Goal: Transaction & Acquisition: Subscribe to service/newsletter

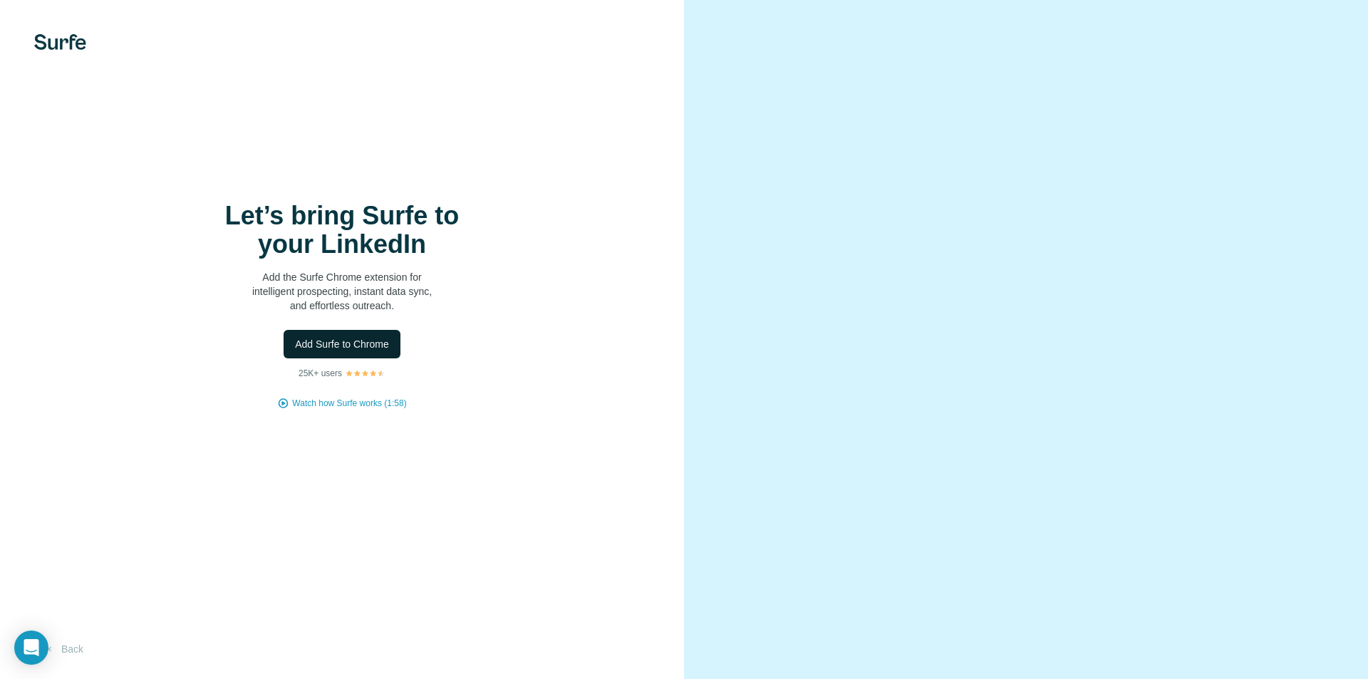
click at [371, 336] on button "Add Surfe to Chrome" at bounding box center [342, 344] width 117 height 29
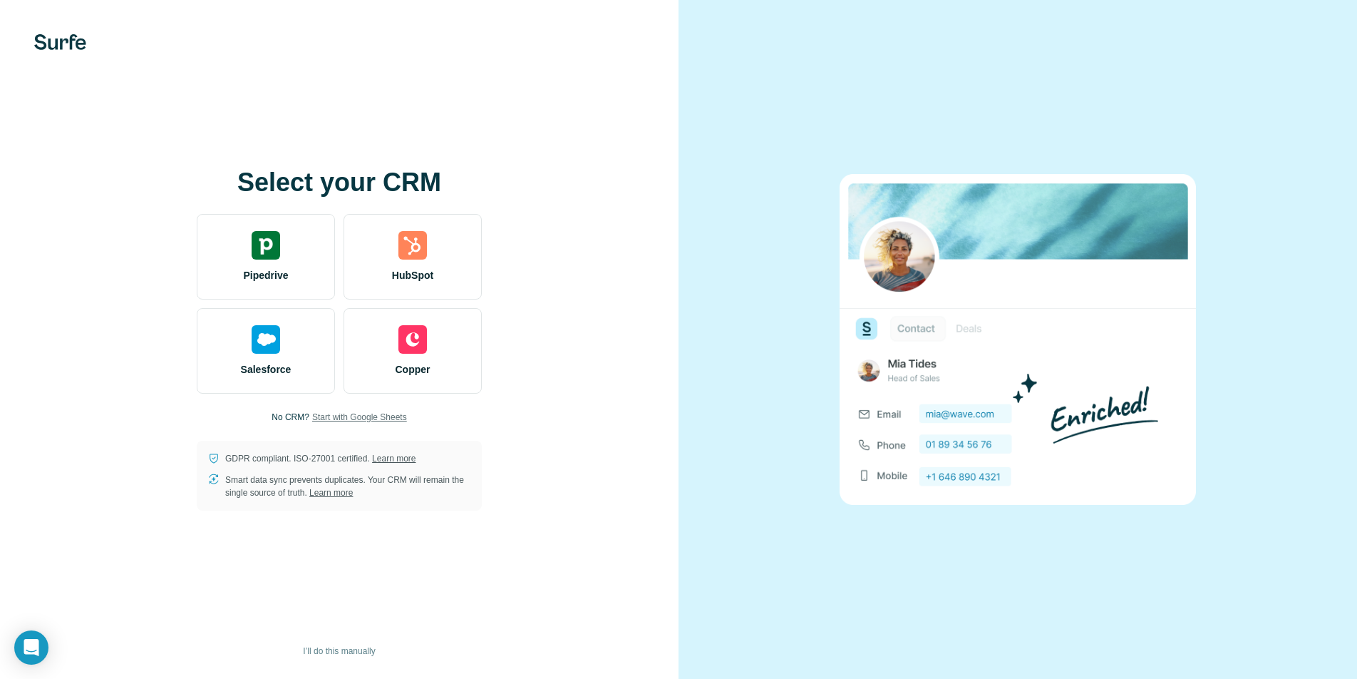
click at [340, 414] on span "Start with Google Sheets" at bounding box center [359, 417] width 95 height 13
click at [60, 51] on div "Select your CRM Pipedrive HubSpot Salesforce Copper No CRM? Start with Google S…" at bounding box center [339, 339] width 679 height 679
click at [70, 46] on img at bounding box center [60, 42] width 52 height 16
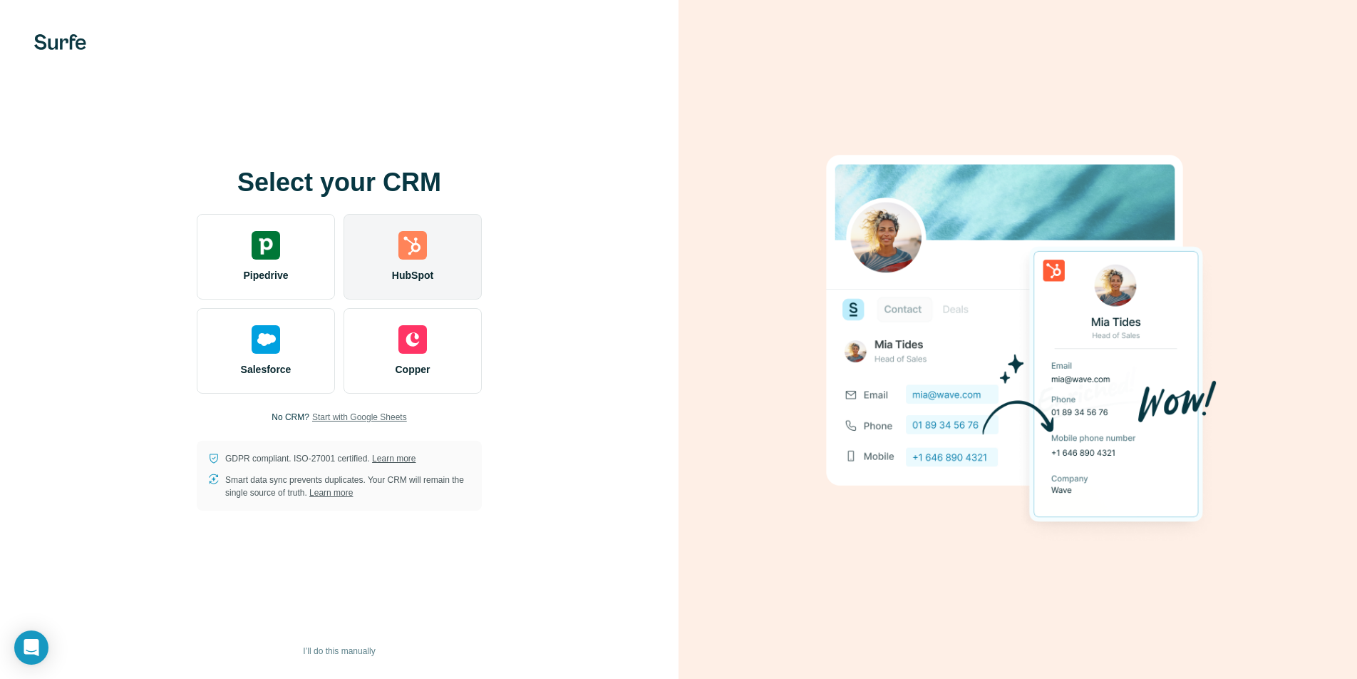
click at [412, 242] on img at bounding box center [412, 245] width 29 height 29
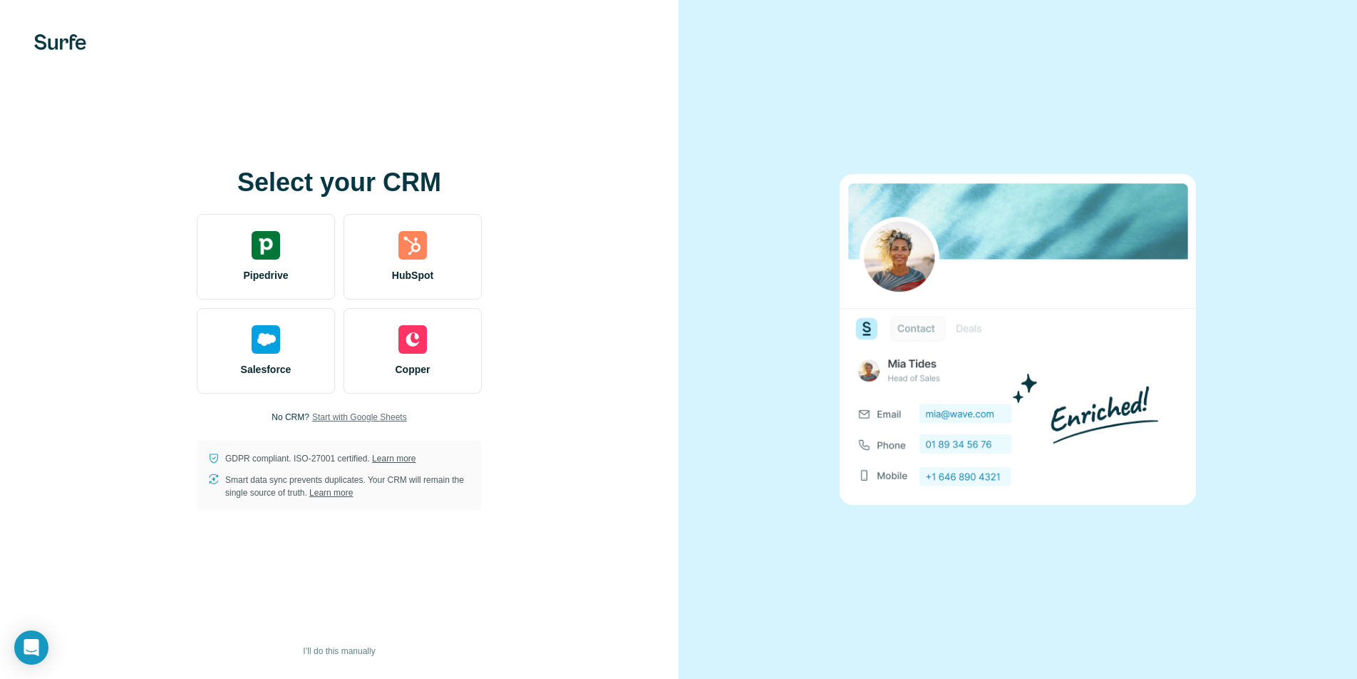
click at [356, 413] on span "Start with Google Sheets" at bounding box center [359, 417] width 95 height 13
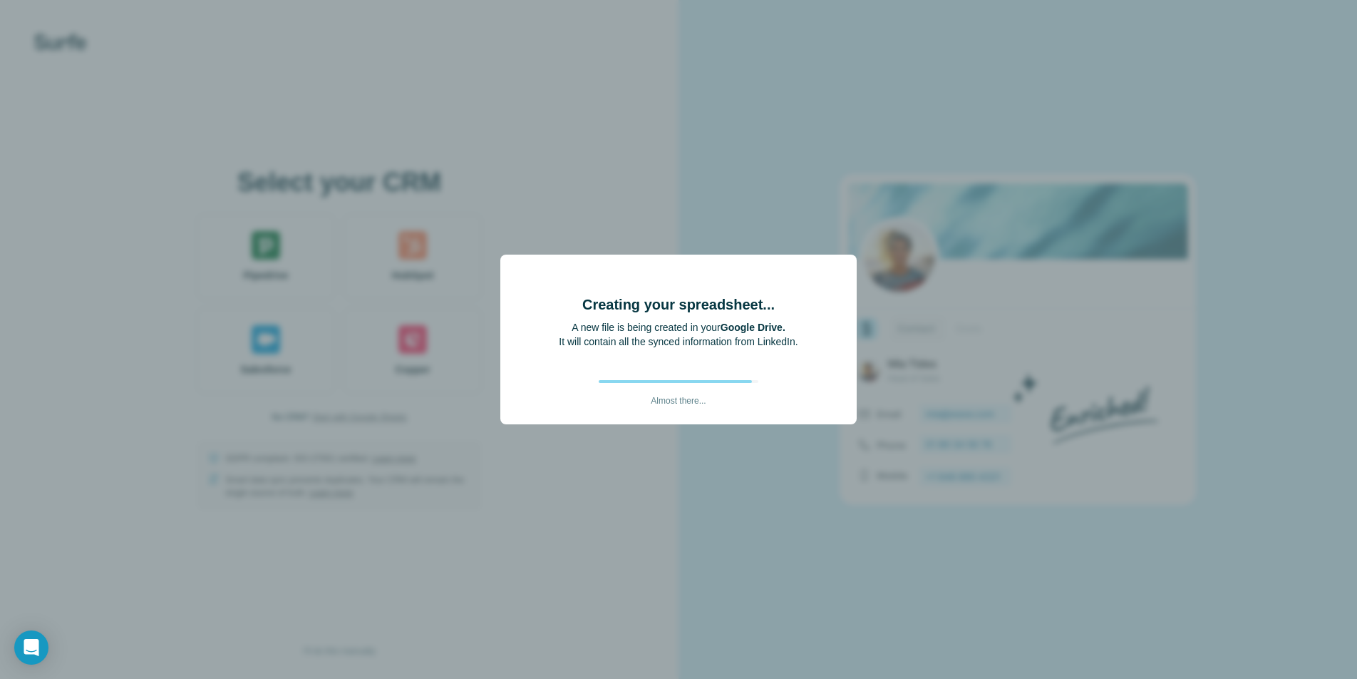
click at [689, 608] on div "Creating your spreadsheet... A new file is being created in your Google Drive. …" at bounding box center [678, 339] width 1357 height 679
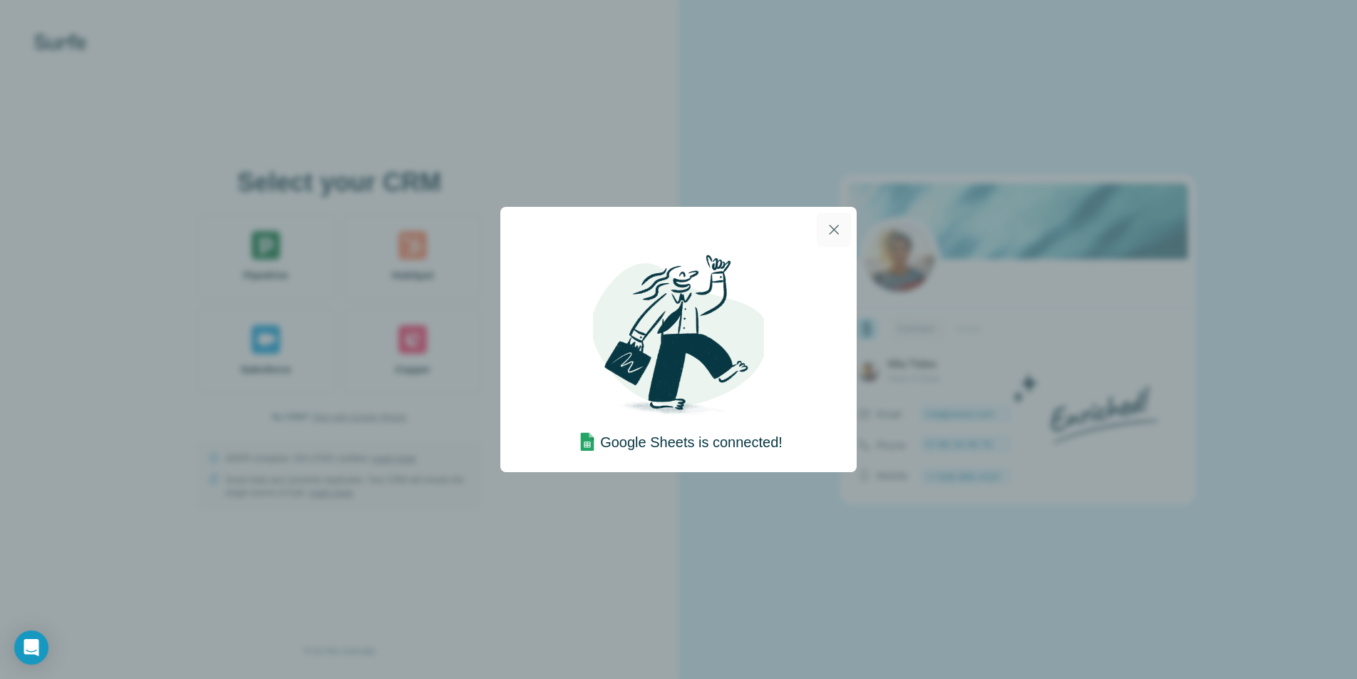
click at [827, 226] on icon "button" at bounding box center [833, 229] width 17 height 17
click at [834, 225] on icon "button" at bounding box center [833, 229] width 17 height 17
click at [829, 232] on icon "button" at bounding box center [833, 229] width 17 height 17
click at [830, 232] on icon "button" at bounding box center [833, 229] width 17 height 17
click at [830, 233] on icon "button" at bounding box center [833, 229] width 17 height 17
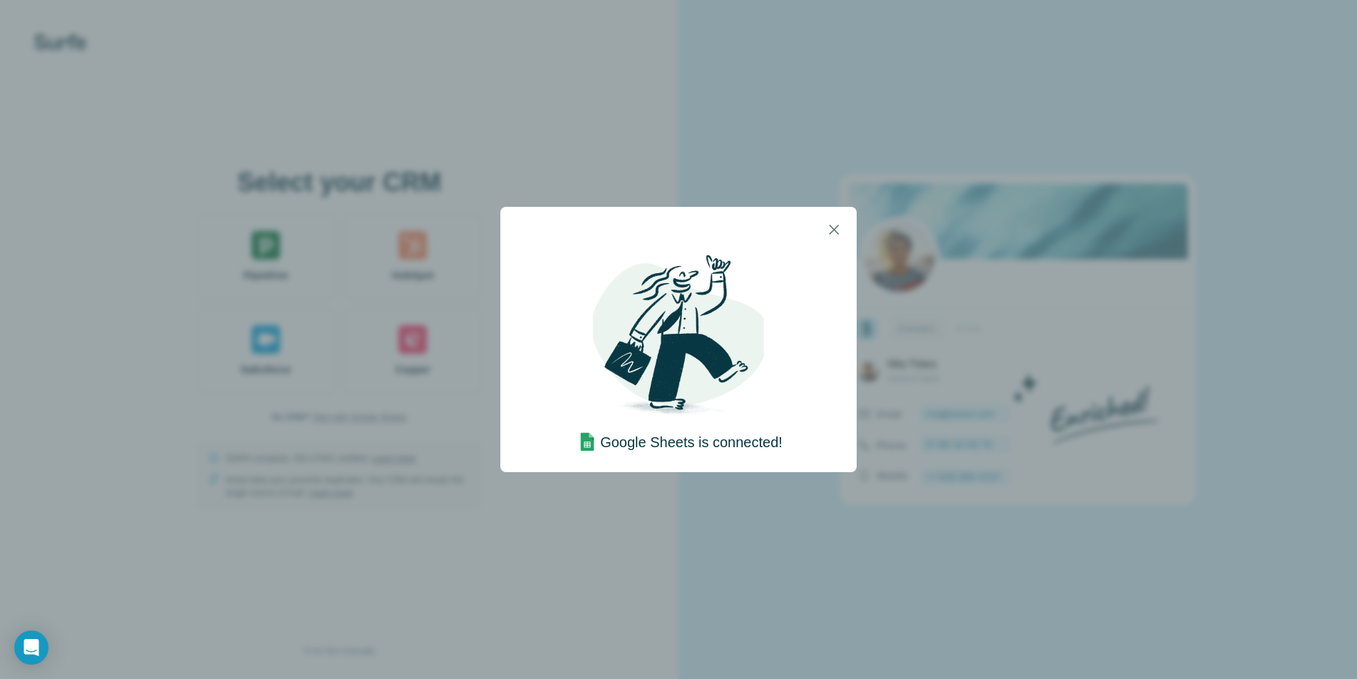
drag, startPoint x: 830, startPoint y: 233, endPoint x: 919, endPoint y: 212, distance: 92.3
click at [830, 234] on icon "button" at bounding box center [833, 229] width 17 height 17
click at [945, 204] on div "Google Sheets is connected!" at bounding box center [678, 339] width 1357 height 679
